Goal: Task Accomplishment & Management: Manage account settings

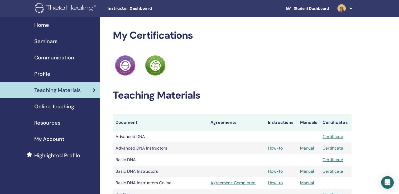
click at [52, 40] on span "Seminars" at bounding box center [45, 41] width 23 height 8
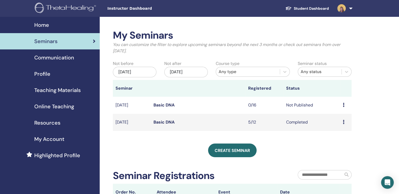
click at [344, 105] on icon at bounding box center [344, 105] width 2 height 4
click at [342, 109] on link "Preview" at bounding box center [337, 109] width 15 height 6
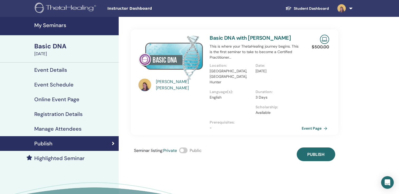
click at [184, 148] on span at bounding box center [183, 151] width 8 height 6
click at [64, 113] on h4 "Registration Details" at bounding box center [58, 114] width 48 height 6
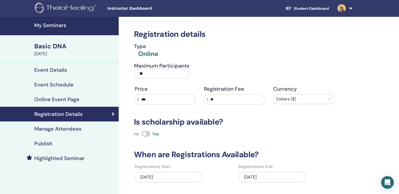
click at [153, 102] on input "***" at bounding box center [167, 100] width 56 height 10
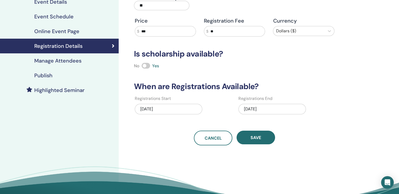
scroll to position [69, 0]
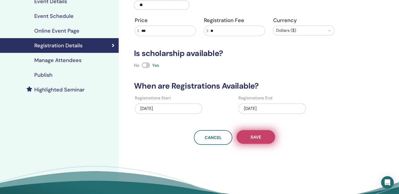
type input "***"
click at [260, 141] on button "Save" at bounding box center [255, 137] width 38 height 14
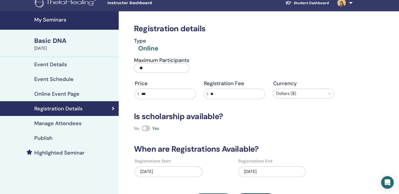
scroll to position [3, 0]
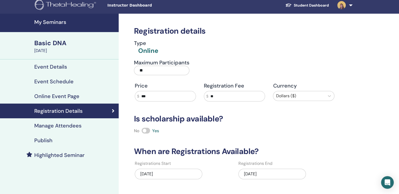
click at [41, 140] on h4 "Publish" at bounding box center [43, 141] width 18 height 6
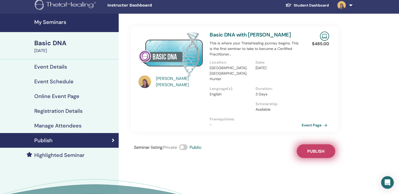
click at [319, 149] on span "Publish" at bounding box center [315, 152] width 17 height 6
click at [306, 121] on link "Event Page" at bounding box center [316, 125] width 28 height 8
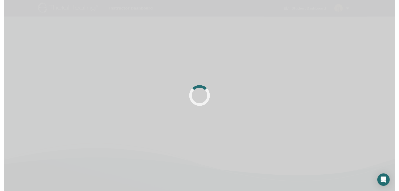
scroll to position [3, 0]
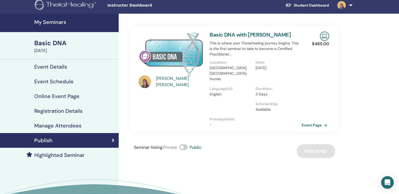
click at [47, 95] on h4 "Online Event Page" at bounding box center [56, 96] width 45 height 6
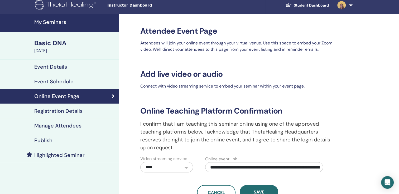
click at [71, 154] on h4 "Highlighted Seminar" at bounding box center [59, 155] width 50 height 6
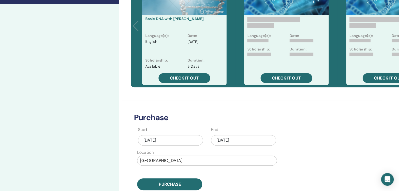
scroll to position [164, 0]
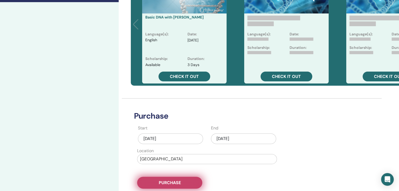
click at [174, 182] on span "Purchase" at bounding box center [170, 182] width 22 height 6
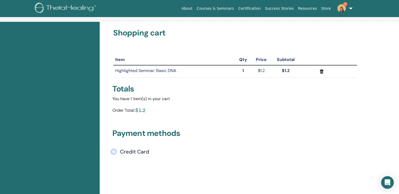
scroll to position [27, 0]
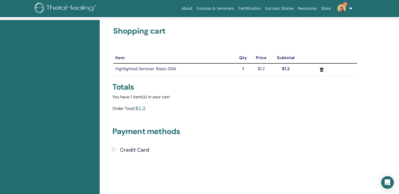
click at [141, 108] on div "$1.2" at bounding box center [140, 109] width 11 height 8
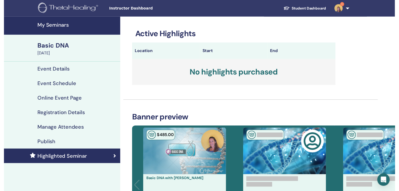
scroll to position [125, 0]
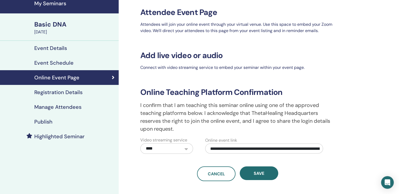
scroll to position [20, 0]
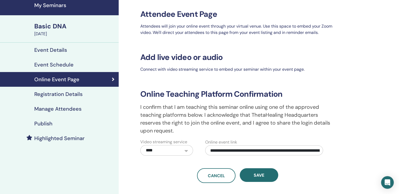
click at [52, 94] on h4 "Registration Details" at bounding box center [58, 94] width 48 height 6
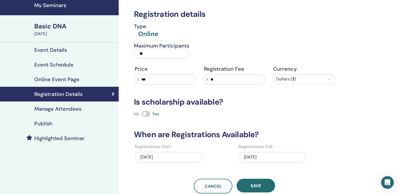
click at [48, 64] on h4 "Event Schedule" at bounding box center [53, 65] width 39 height 6
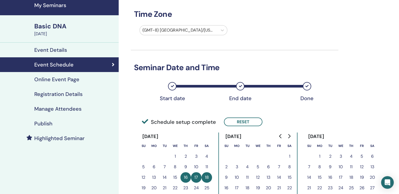
click at [45, 50] on h4 "Event Details" at bounding box center [50, 50] width 33 height 6
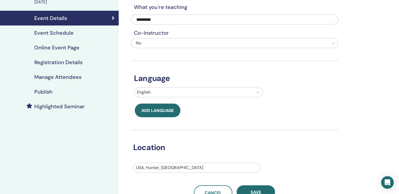
scroll to position [22, 0]
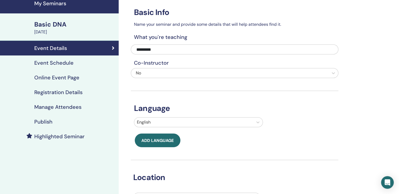
click at [66, 63] on h4 "Event Schedule" at bounding box center [53, 63] width 39 height 6
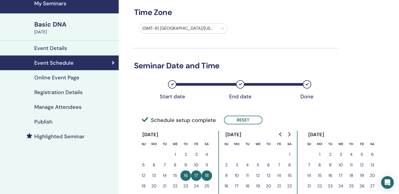
click at [60, 76] on h4 "Online Event Page" at bounding box center [56, 78] width 45 height 6
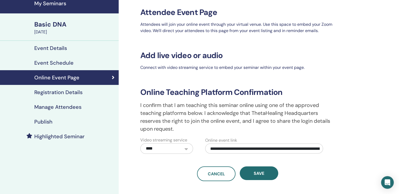
click at [58, 91] on h4 "Registration Details" at bounding box center [58, 92] width 48 height 6
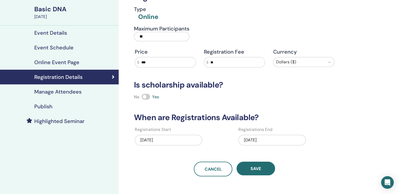
scroll to position [36, 0]
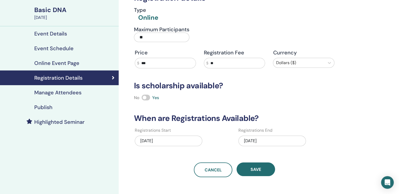
scroll to position [22, 0]
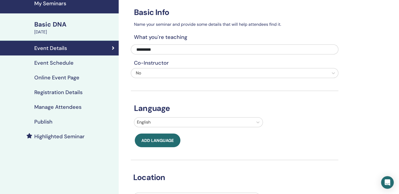
scroll to position [20, 0]
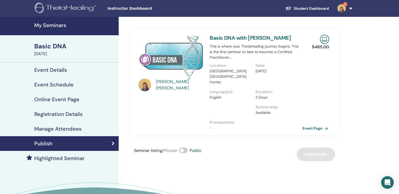
click at [312, 125] on link "Event Page" at bounding box center [316, 129] width 28 height 8
